Goal: Task Accomplishment & Management: Manage account settings

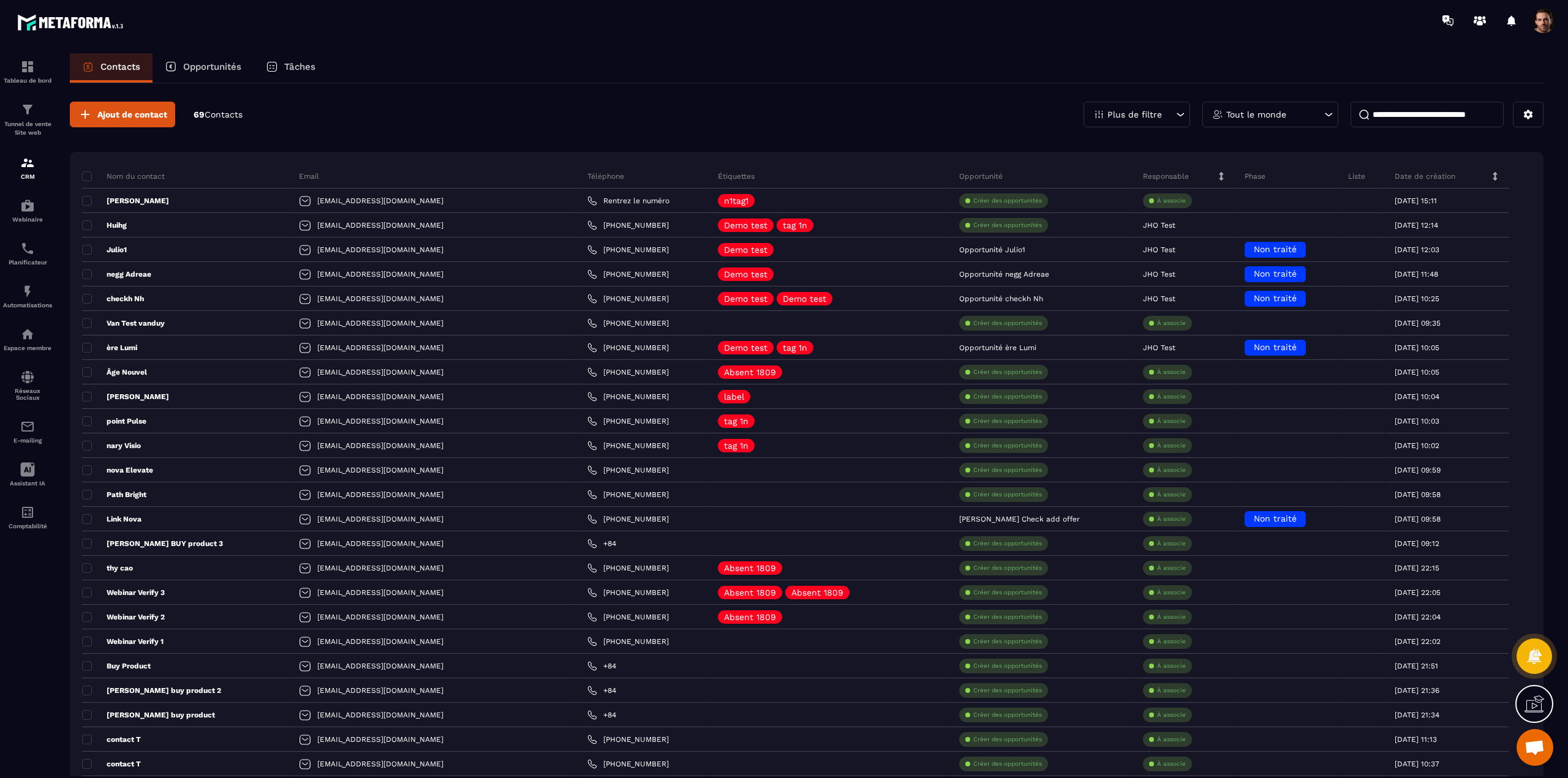
click at [1110, 110] on p "Plus de filtre" at bounding box center [1135, 114] width 55 height 9
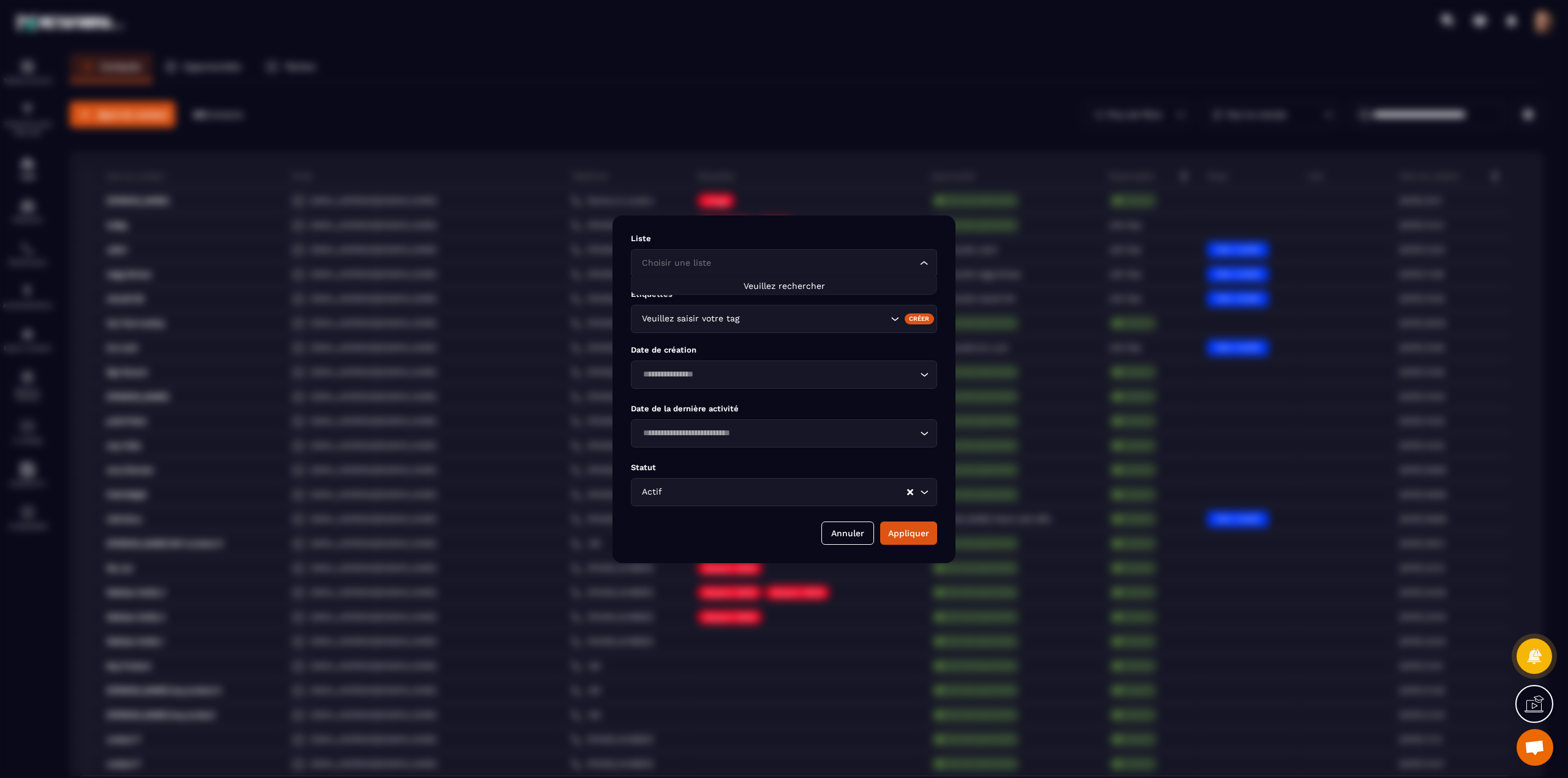
click at [699, 263] on div "Choisir une liste" at bounding box center [778, 264] width 281 height 14
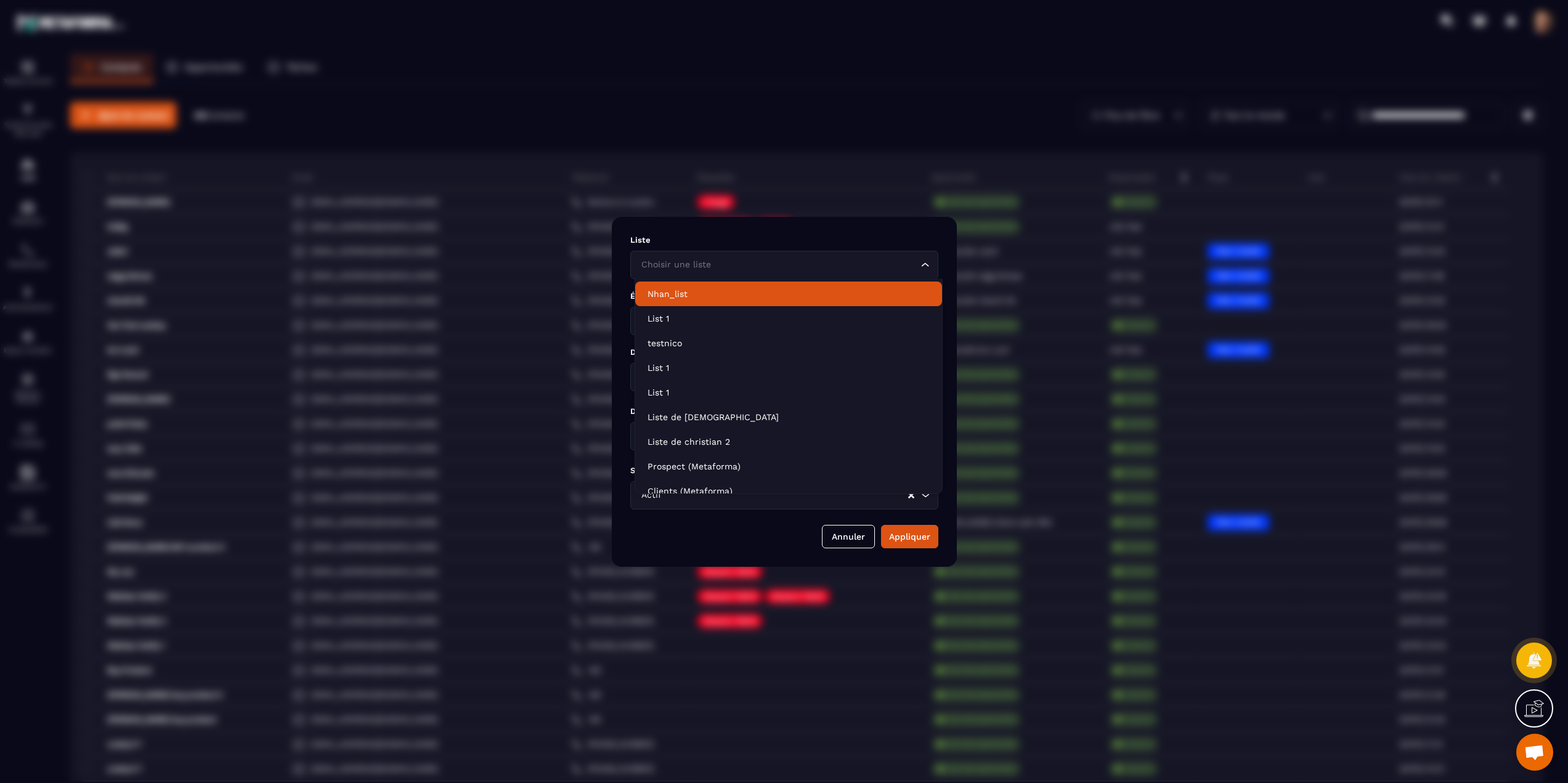
click at [677, 293] on p "Nhan_list" at bounding box center [789, 294] width 282 height 12
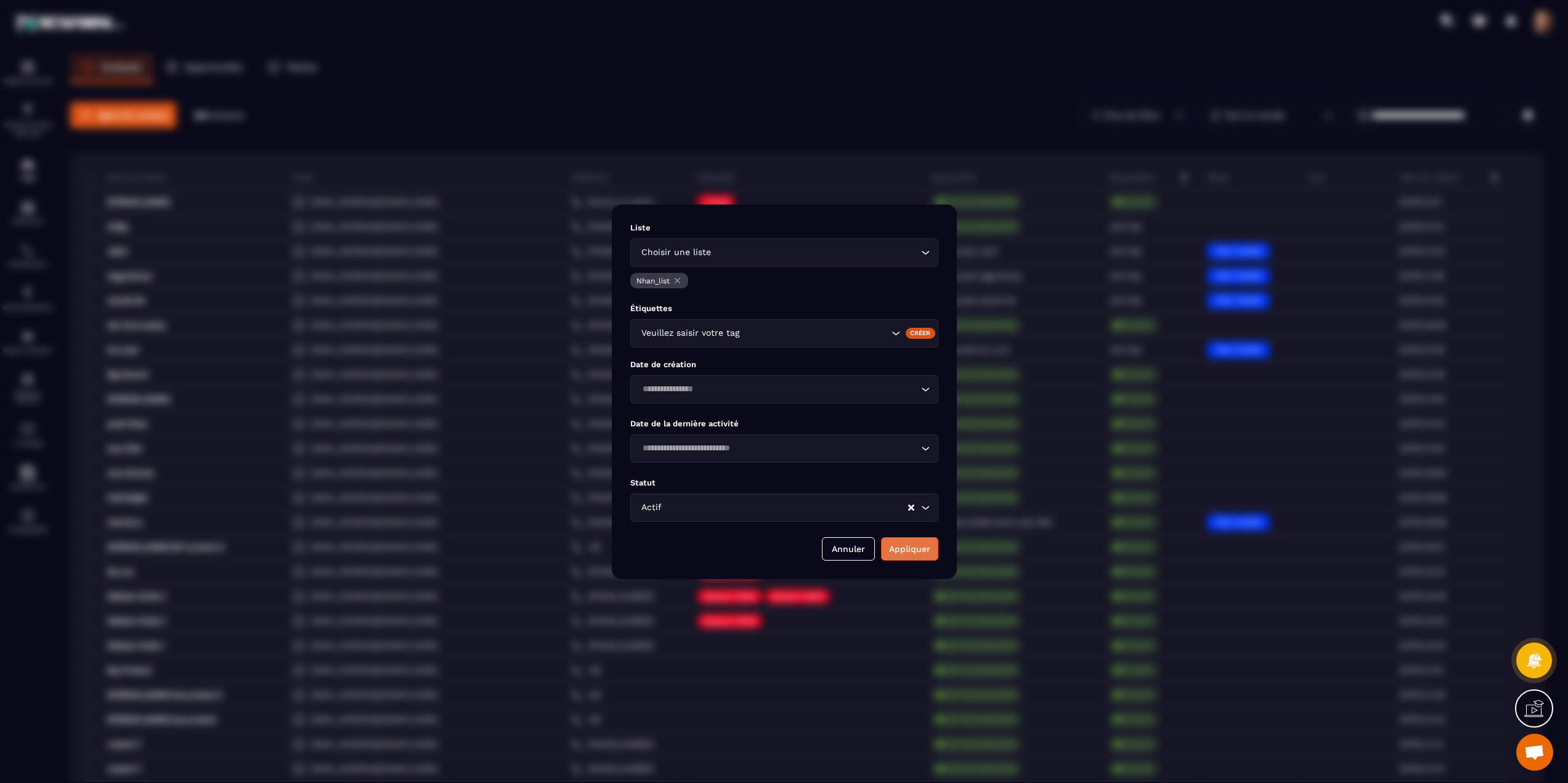
click at [911, 550] on button "Appliquer" at bounding box center [910, 549] width 58 height 23
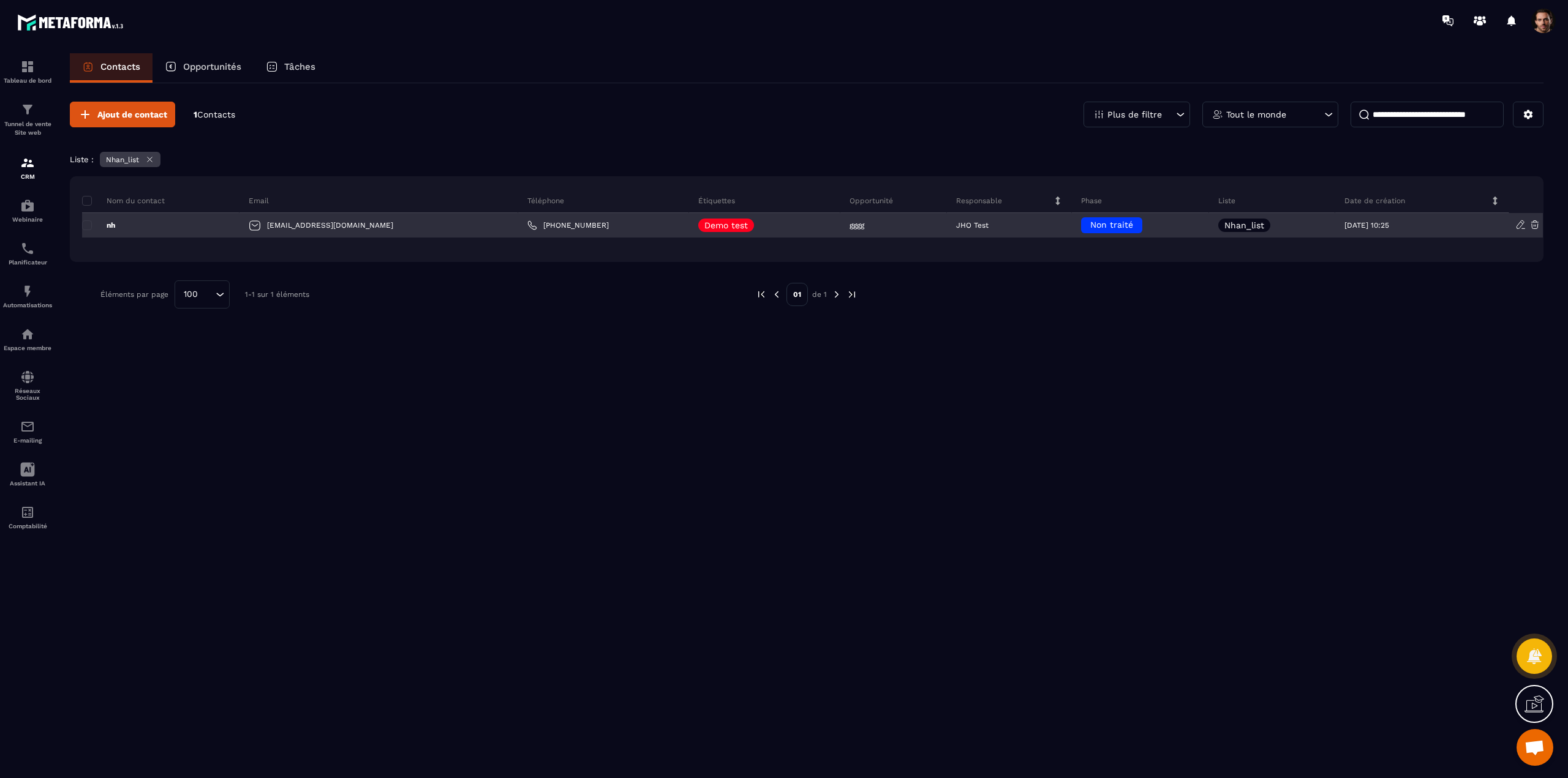
click at [1522, 226] on icon at bounding box center [1521, 225] width 11 height 11
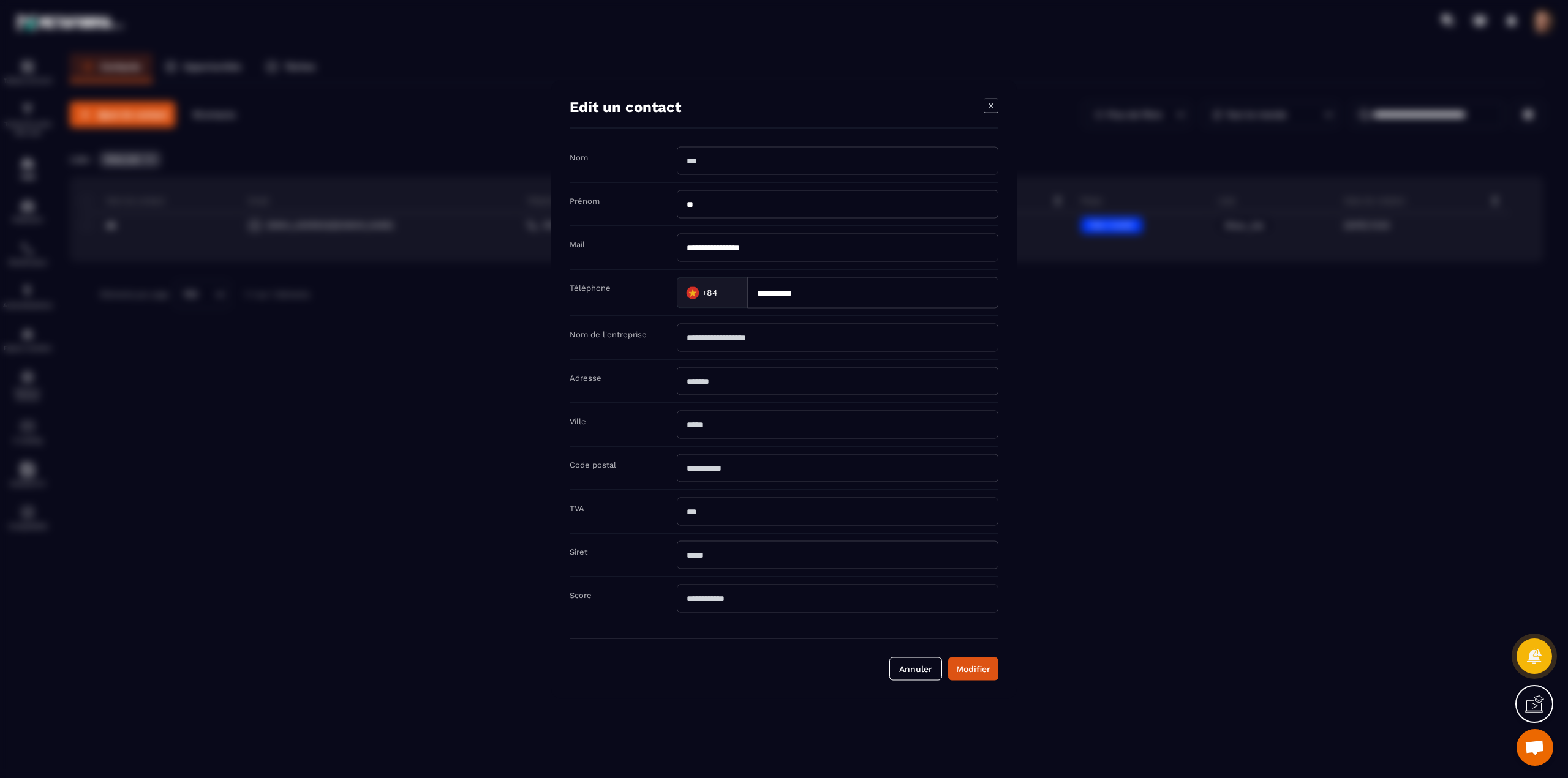
click at [741, 161] on input "Modal window" at bounding box center [837, 160] width 322 height 28
drag, startPoint x: 787, startPoint y: 247, endPoint x: 681, endPoint y: 253, distance: 106.2
click at [681, 253] on input "**********" at bounding box center [837, 247] width 322 height 28
type input "*"
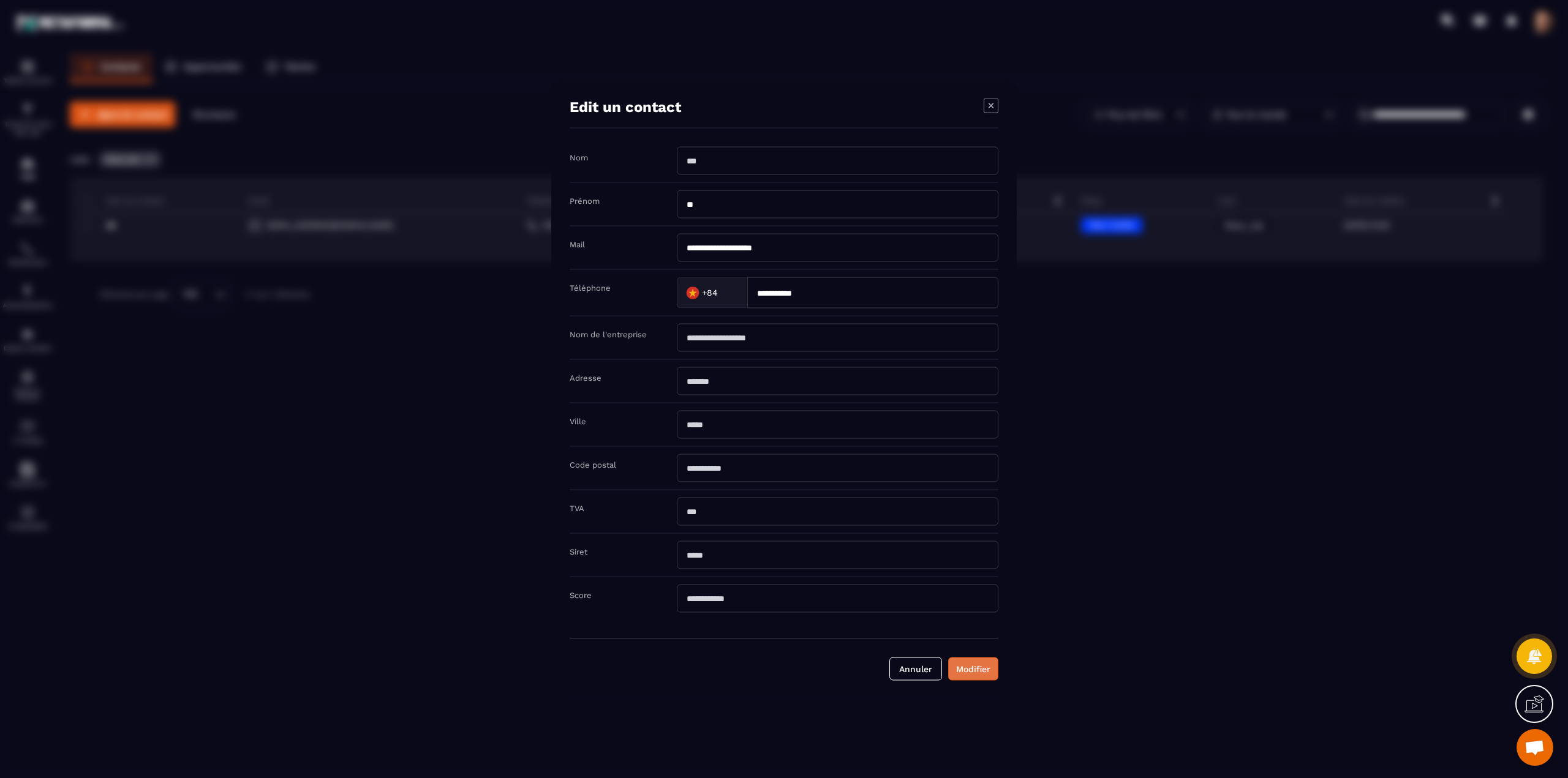
type input "**********"
click at [969, 671] on button "Modifier" at bounding box center [973, 668] width 50 height 23
